Goal: Information Seeking & Learning: Check status

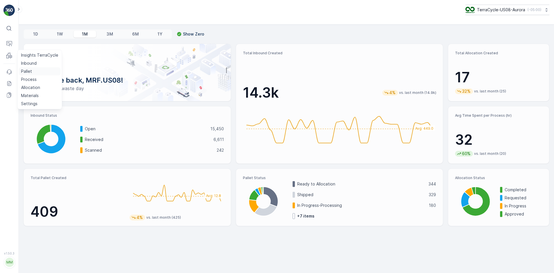
click at [33, 72] on link "Pallet" at bounding box center [40, 71] width 42 height 8
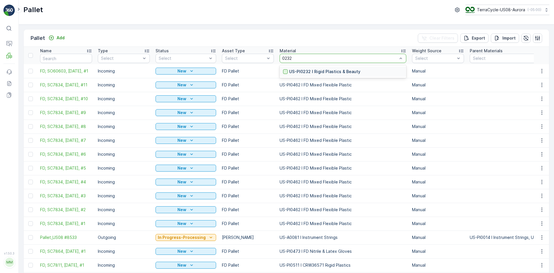
click at [283, 71] on div at bounding box center [285, 71] width 5 height 5
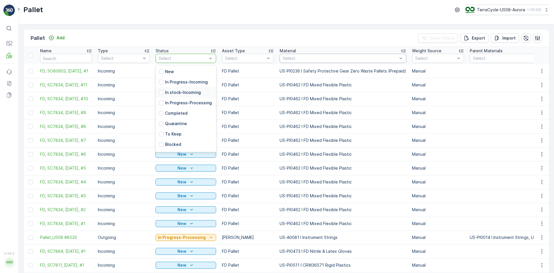
click at [185, 91] on p "In stock-Incoming" at bounding box center [183, 92] width 36 height 6
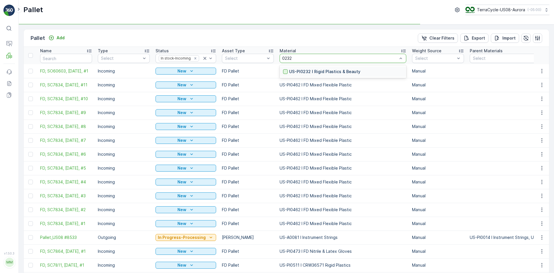
click at [283, 72] on div at bounding box center [285, 71] width 5 height 5
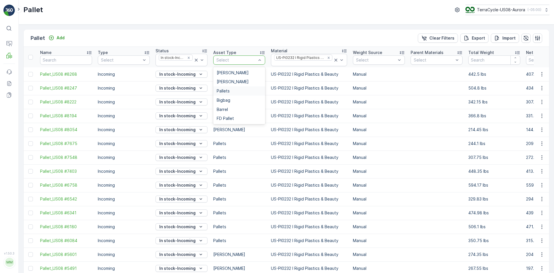
click at [232, 91] on div "Pallets" at bounding box center [239, 91] width 45 height 5
click at [252, 59] on div at bounding box center [236, 60] width 41 height 5
click at [246, 73] on div "[PERSON_NAME]" at bounding box center [239, 72] width 45 height 5
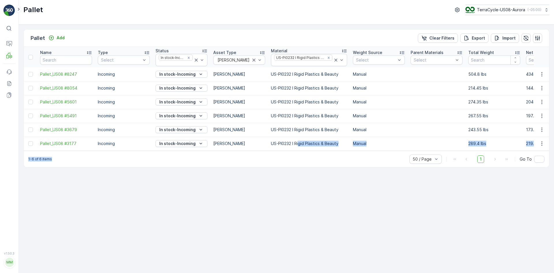
drag, startPoint x: 240, startPoint y: 154, endPoint x: 299, endPoint y: 148, distance: 59.5
click at [299, 148] on div "Pallet Add Clear Filters Export Import Name Type Select Status In stock-Incomin…" at bounding box center [286, 98] width 526 height 138
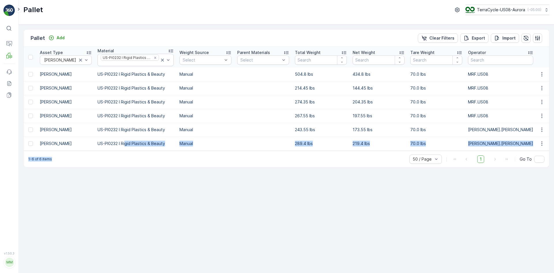
scroll to position [0, 170]
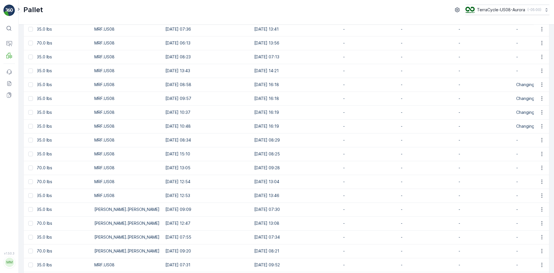
scroll to position [0, 623]
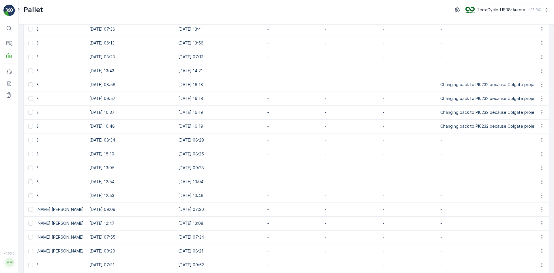
drag, startPoint x: 179, startPoint y: 201, endPoint x: 224, endPoint y: 96, distance: 114.6
click at [224, 96] on tbody "Pallet_US08 #8268 Incoming In stock-Incoming Pallets US-PI0232 I Rigid Plastics…" at bounding box center [25, 140] width 1249 height 318
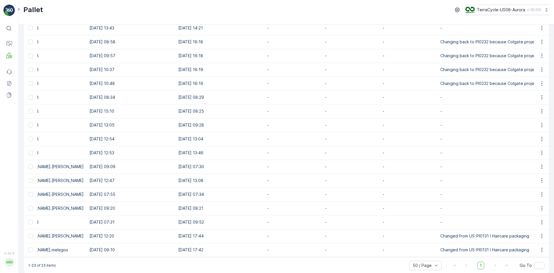
scroll to position [138, 0]
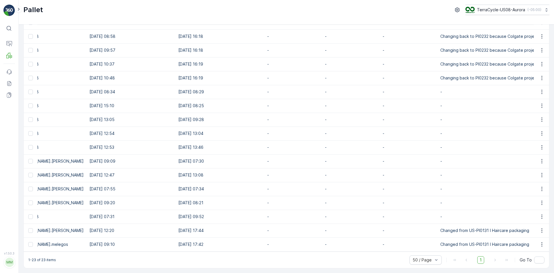
click at [243, 265] on div "1-23 of 23 items 50 / Page 1 Go To" at bounding box center [286, 259] width 525 height 16
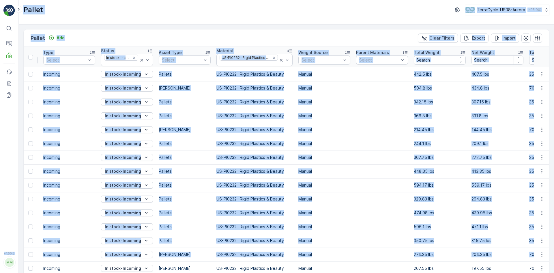
scroll to position [0, 0]
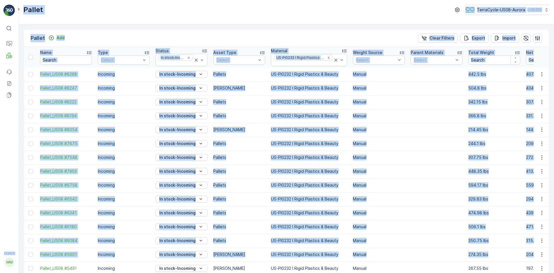
drag, startPoint x: 83, startPoint y: 249, endPoint x: 11, endPoint y: 217, distance: 79.4
click at [11, 217] on div "⌘B Operations MRF Events Reports Documents v 1.50.3 MM MRF.US08 Pallet TerraCyc…" at bounding box center [277, 136] width 554 height 273
click at [149, 36] on div "Pallet Add Clear Filters Export Import" at bounding box center [286, 37] width 525 height 17
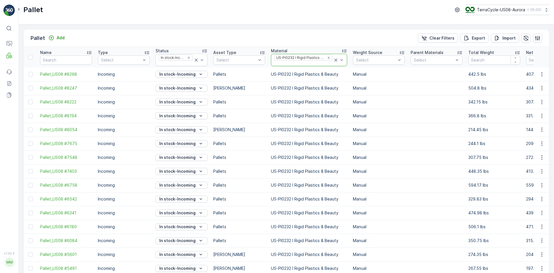
click at [334, 60] on icon at bounding box center [335, 60] width 3 height 3
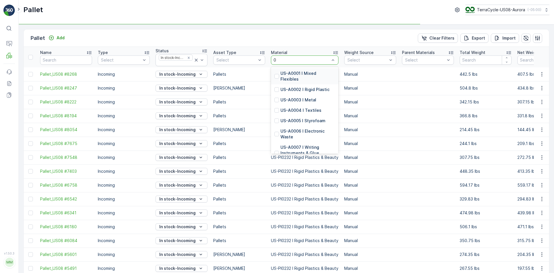
type input "00"
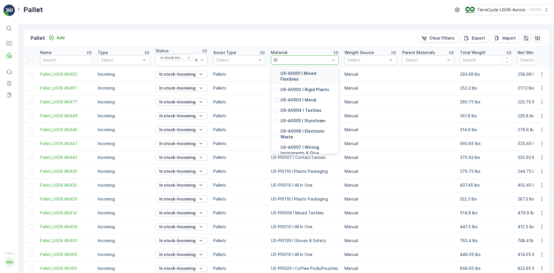
type input "0026"
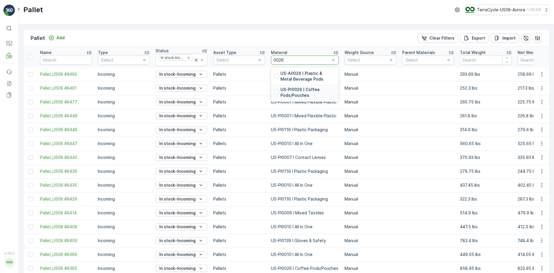
click at [307, 91] on p "US-PI0026 I Coffee Pods/Pouches" at bounding box center [307, 93] width 55 height 12
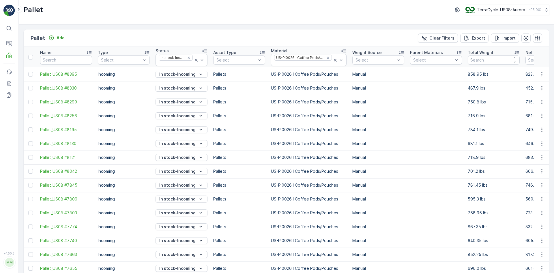
click at [133, 30] on div "Pallet Add Clear Filters Export Import" at bounding box center [286, 37] width 525 height 17
